Goal: Find specific page/section: Find specific page/section

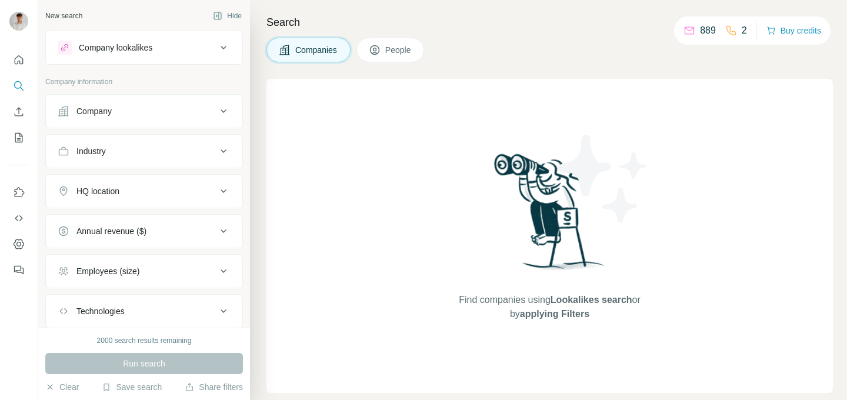
click at [392, 54] on span "People" at bounding box center [398, 50] width 27 height 12
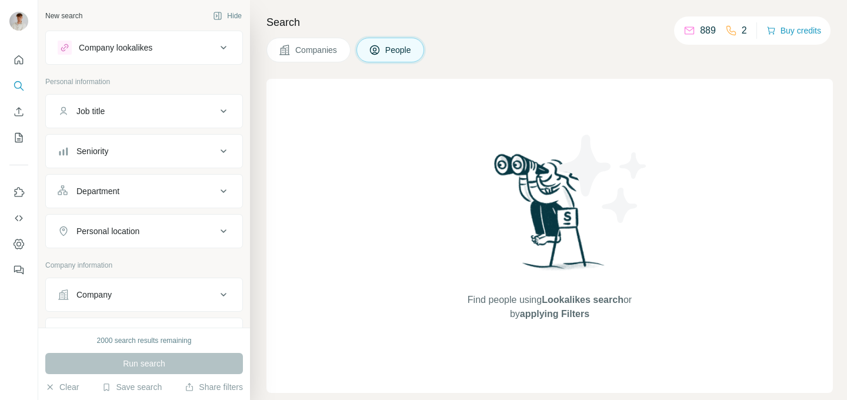
click at [332, 54] on span "Companies" at bounding box center [316, 50] width 43 height 12
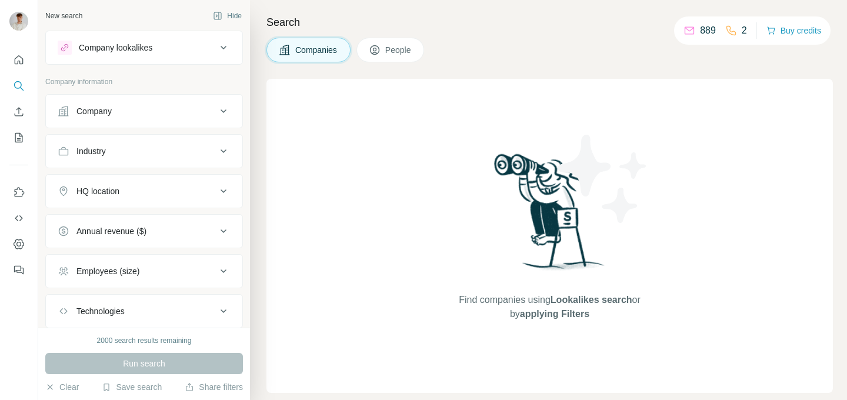
click at [135, 37] on button "Company lookalikes" at bounding box center [144, 48] width 196 height 28
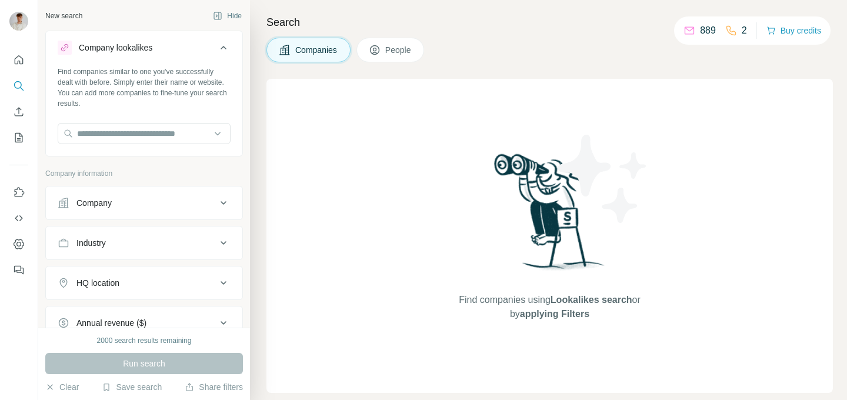
click at [135, 37] on button "Company lookalikes" at bounding box center [144, 50] width 196 height 33
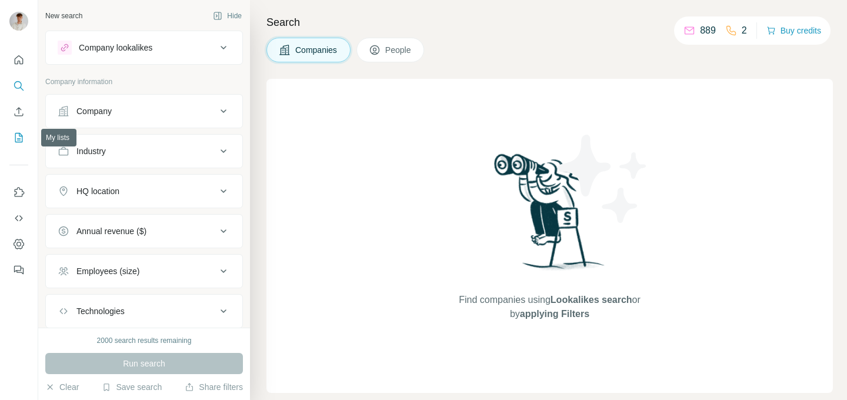
click at [20, 147] on button "My lists" at bounding box center [18, 137] width 19 height 21
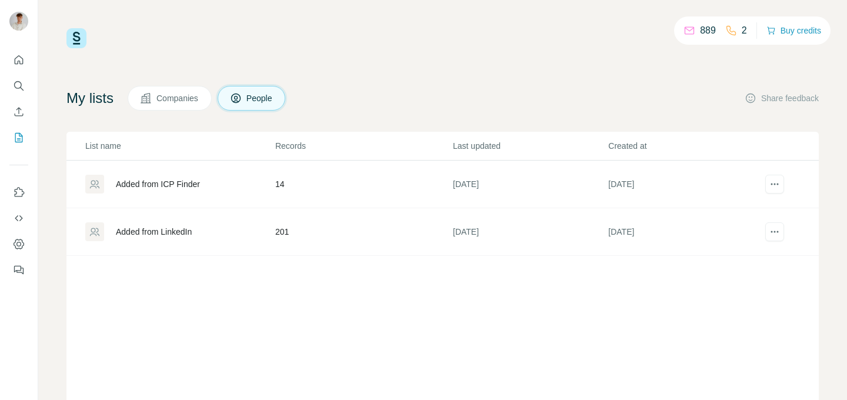
click at [165, 230] on div "Added from LinkedIn" at bounding box center [154, 232] width 76 height 12
click at [177, 101] on span "Companies" at bounding box center [177, 98] width 43 height 12
